Goal: Information Seeking & Learning: Learn about a topic

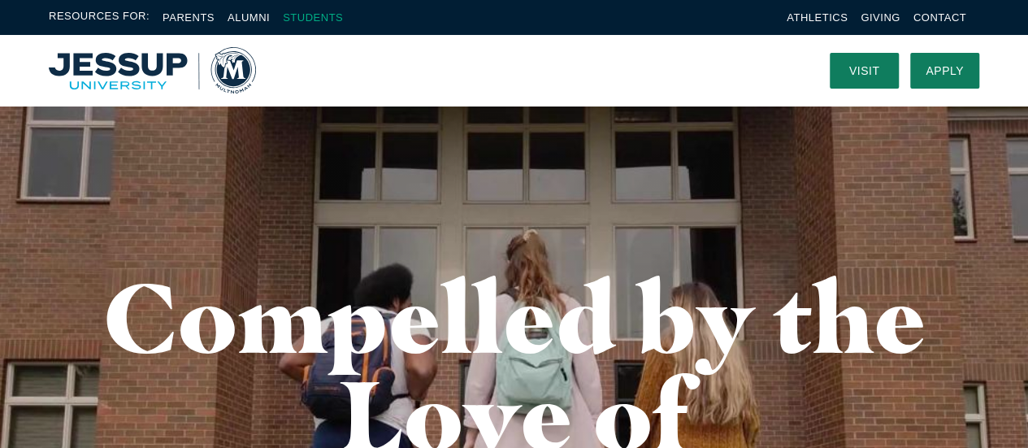
click at [325, 20] on link "Students" at bounding box center [313, 17] width 60 height 12
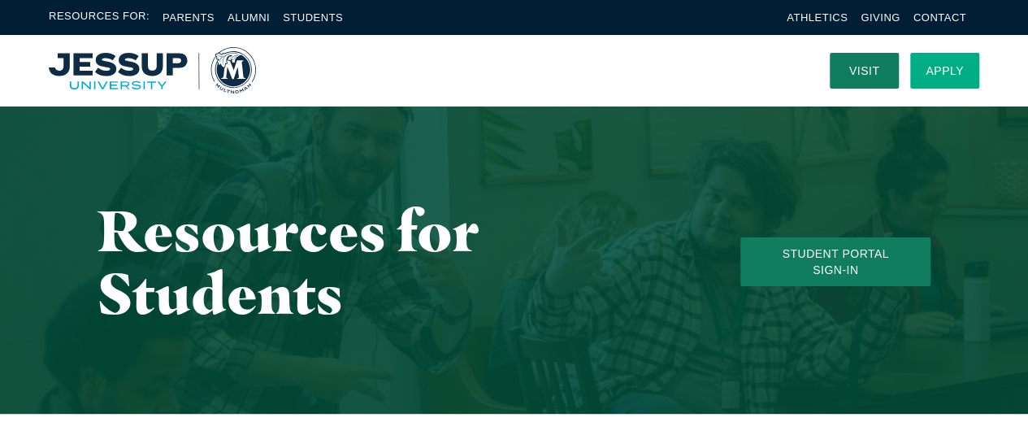
click at [951, 64] on link "Apply" at bounding box center [944, 71] width 69 height 36
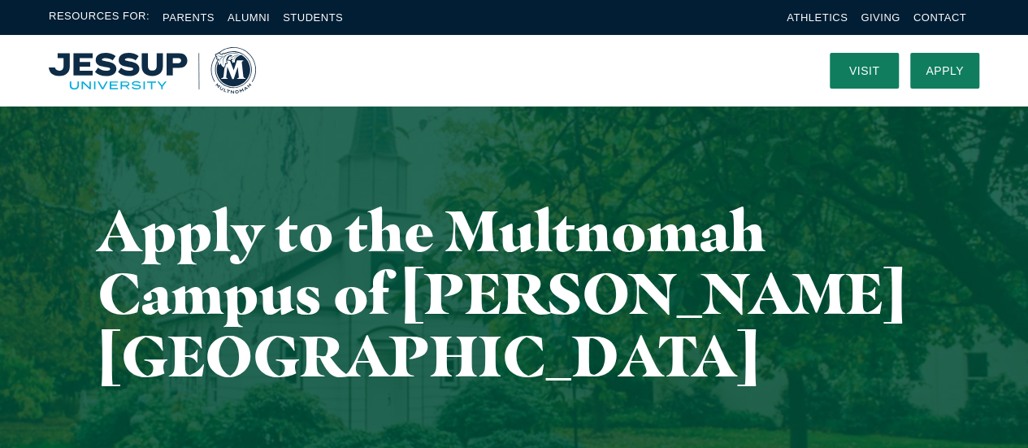
click at [78, 69] on img "Home" at bounding box center [152, 70] width 207 height 46
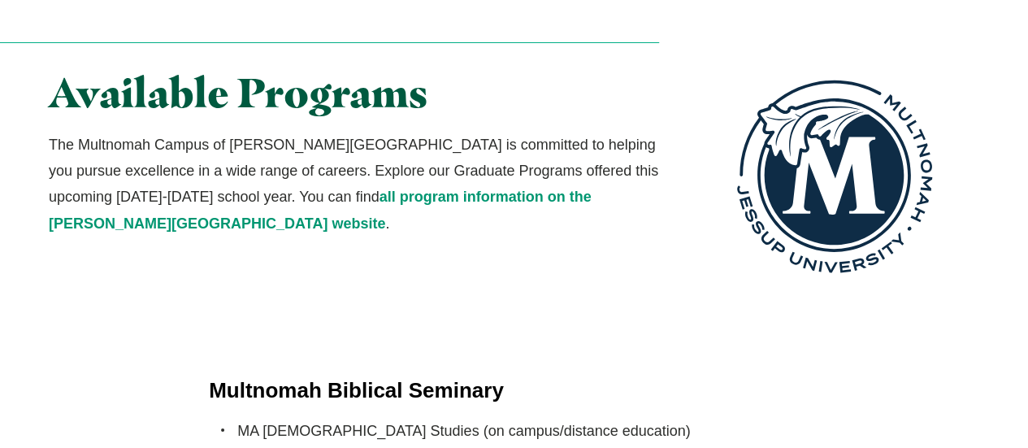
scroll to position [3022, 0]
